Goal: Find contact information: Find contact information

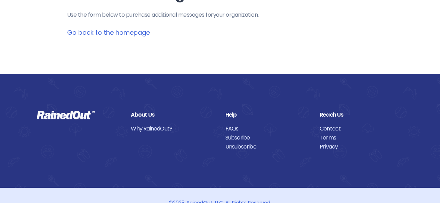
scroll to position [52, 0]
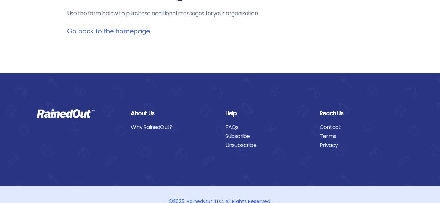
click at [326, 127] on link "Contact" at bounding box center [362, 127] width 84 height 9
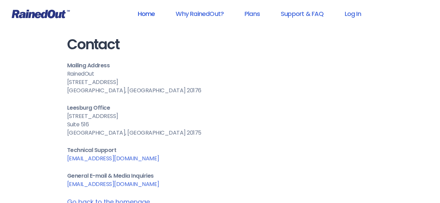
click at [144, 14] on link "Home" at bounding box center [145, 14] width 35 height 16
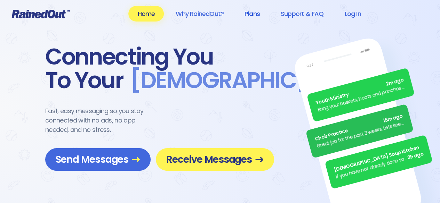
click at [248, 11] on link "Plans" at bounding box center [251, 14] width 33 height 16
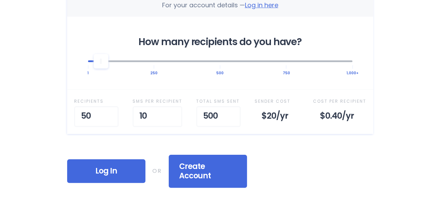
scroll to position [263, 0]
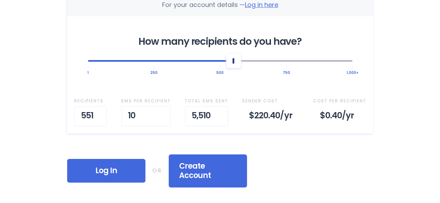
drag, startPoint x: 101, startPoint y: 62, endPoint x: 233, endPoint y: 62, distance: 132.5
click at [233, 62] on div at bounding box center [233, 61] width 2 height 6
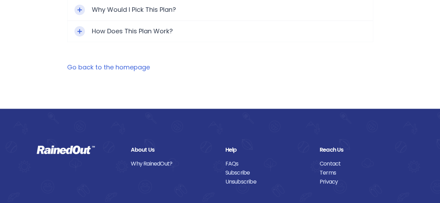
scroll to position [516, 0]
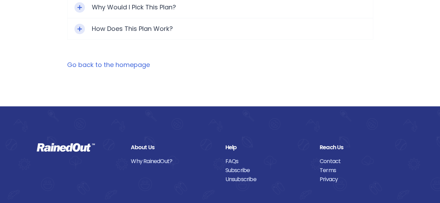
click at [326, 157] on link "Contact" at bounding box center [362, 161] width 84 height 9
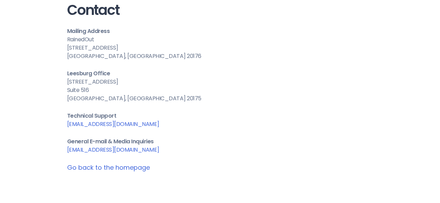
scroll to position [35, 0]
drag, startPoint x: 135, startPoint y: 152, endPoint x: 65, endPoint y: 151, distance: 69.6
click at [65, 151] on div "Contact Mailing Address RainedOut [STREET_ADDRESS][GEOGRAPHIC_DATA][STREET_ADDR…" at bounding box center [220, 87] width 334 height 244
copy link "[EMAIL_ADDRESS][DOMAIN_NAME]"
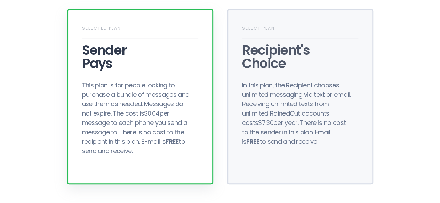
scroll to position [517, 0]
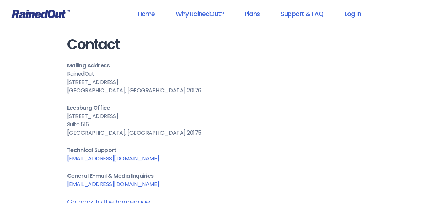
scroll to position [52, 0]
